Goal: Navigation & Orientation: Find specific page/section

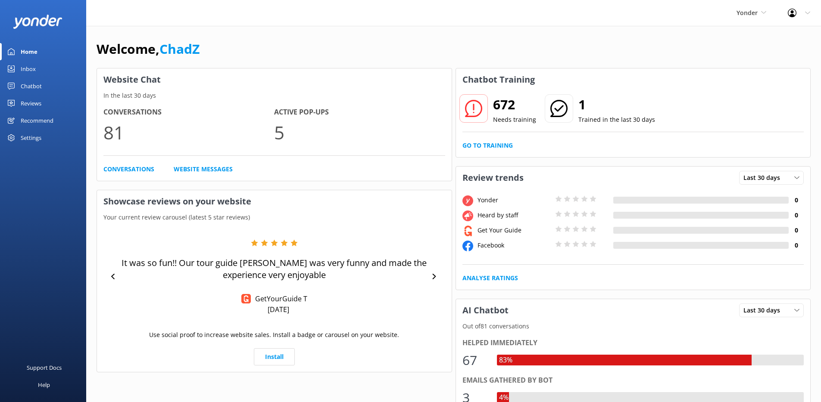
click at [30, 70] on div "Inbox" at bounding box center [28, 68] width 15 height 17
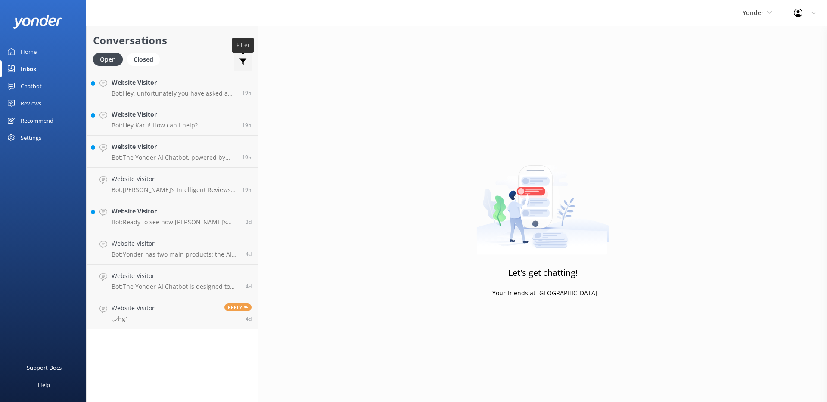
click at [240, 60] on icon at bounding box center [243, 61] width 9 height 9
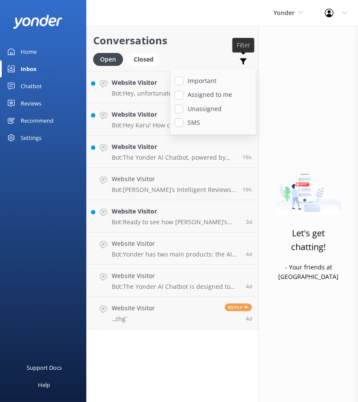
click at [243, 61] on use at bounding box center [243, 62] width 7 height 6
click at [41, 87] on div "Chatbot" at bounding box center [31, 86] width 21 height 17
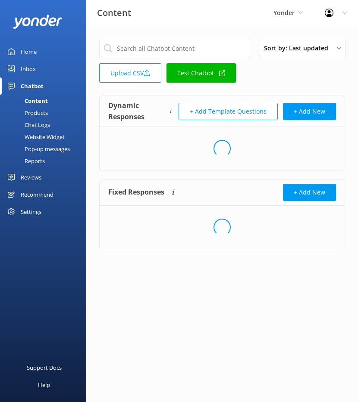
click at [31, 71] on div "Inbox" at bounding box center [28, 68] width 15 height 17
